Goal: Information Seeking & Learning: Compare options

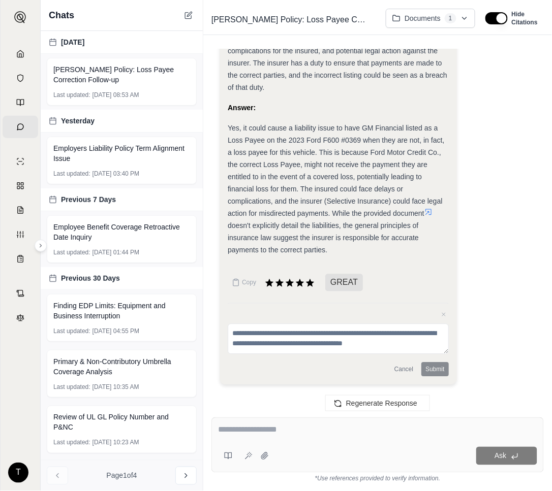
scroll to position [2909, 0]
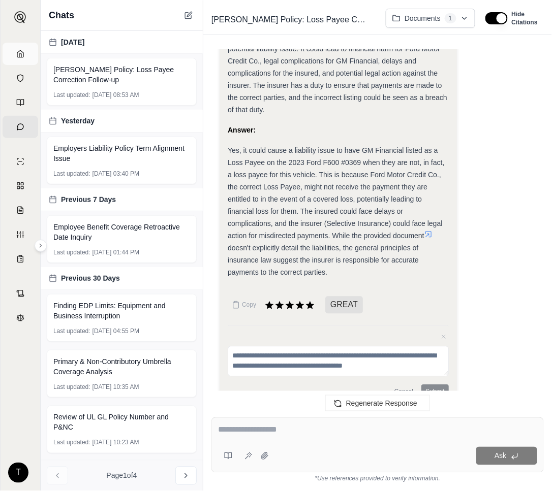
click at [19, 54] on polyline at bounding box center [20, 56] width 2 height 4
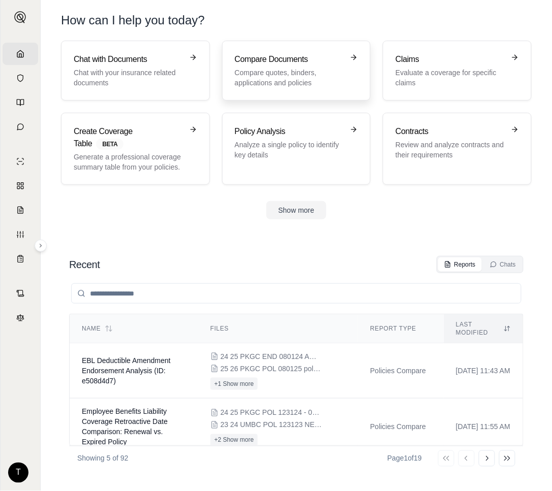
click at [279, 69] on p "Compare quotes, binders, applications and policies" at bounding box center [289, 78] width 109 height 20
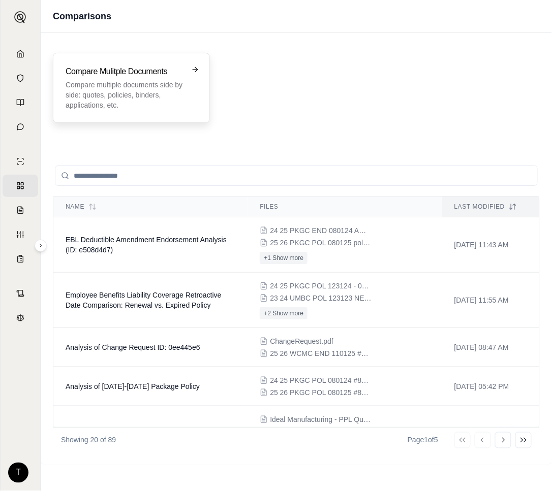
click at [102, 87] on p "Compare multiple documents side by side: quotes, policies, binders, application…" at bounding box center [124, 95] width 117 height 30
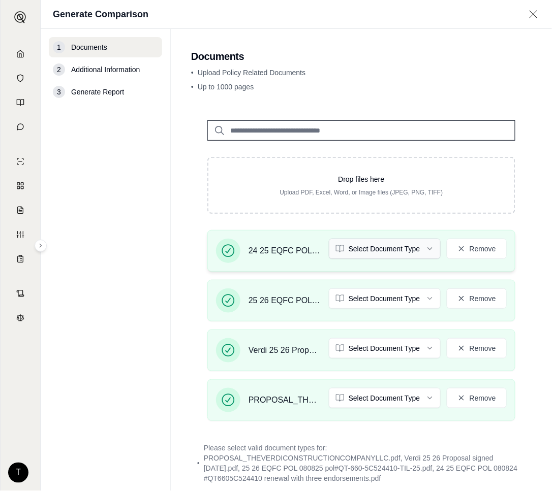
click at [420, 248] on html "Home Vault Prompts Chats Single Policy Comparisons Claims Custom Report Coverag…" at bounding box center [276, 245] width 552 height 491
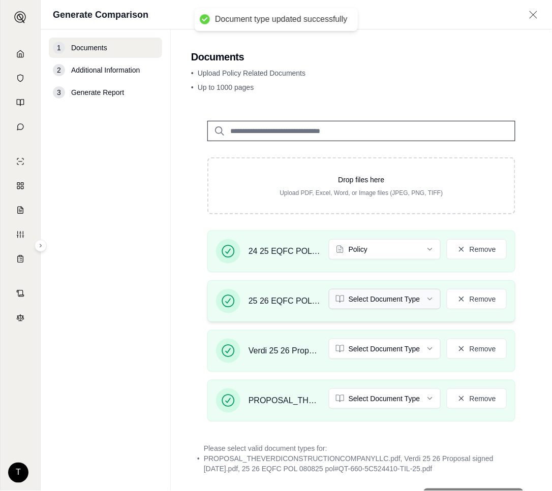
click at [423, 298] on html "Document type updated successfully Home Vault Prompts Chats Single Policy Compa…" at bounding box center [276, 245] width 552 height 491
click at [363, 353] on html "Document type updated successfully Home Vault Prompts Chats Single Policy Compa…" at bounding box center [276, 245] width 552 height 491
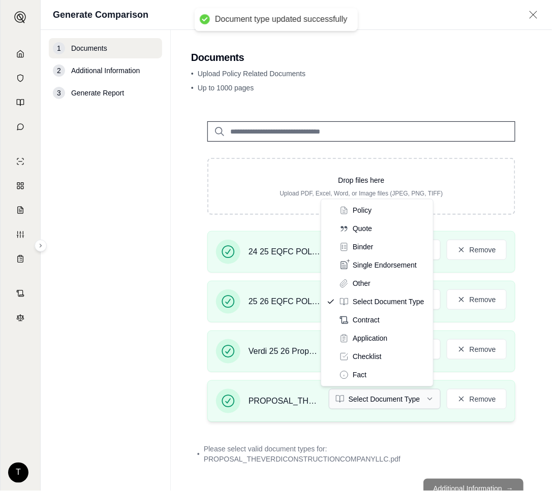
click at [418, 399] on html "Document type updated successfully Home Vault Prompts Chats Single Policy Compa…" at bounding box center [276, 245] width 552 height 491
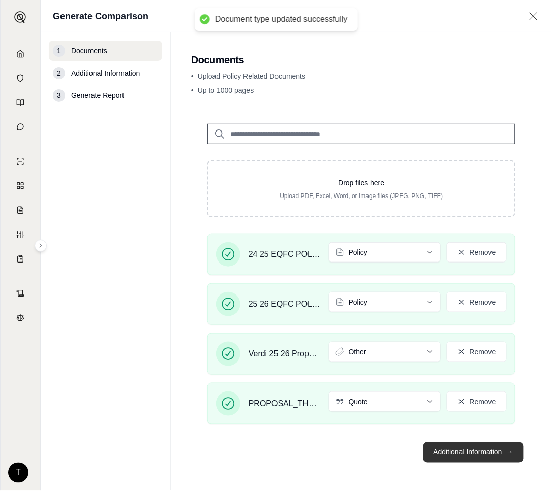
click at [457, 455] on button "Additional Information →" at bounding box center [473, 453] width 100 height 20
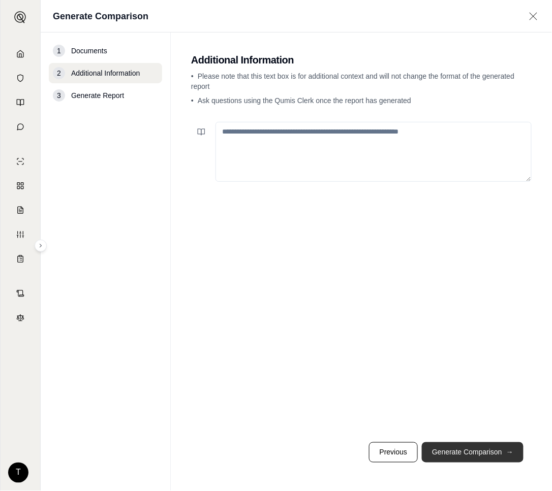
click at [469, 459] on button "Generate Comparison →" at bounding box center [473, 453] width 102 height 20
